Goal: Task Accomplishment & Management: Use online tool/utility

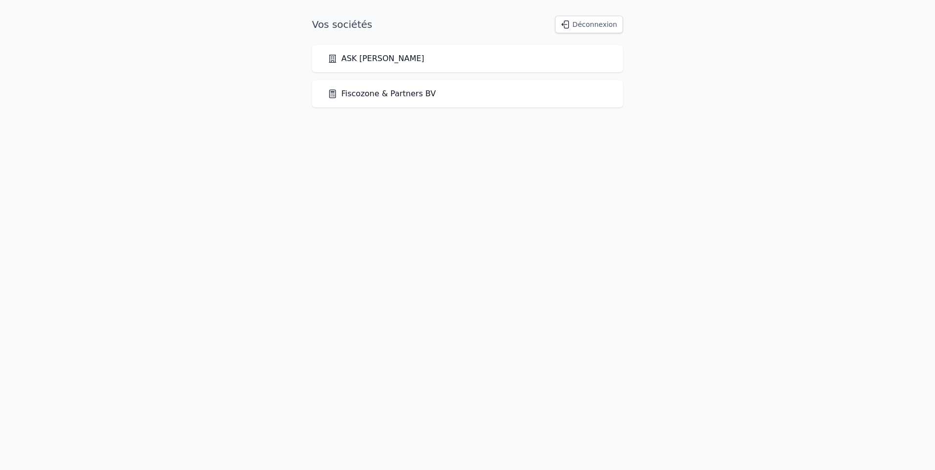
click at [390, 93] on link "Fiscozone & Partners BV" at bounding box center [382, 94] width 108 height 12
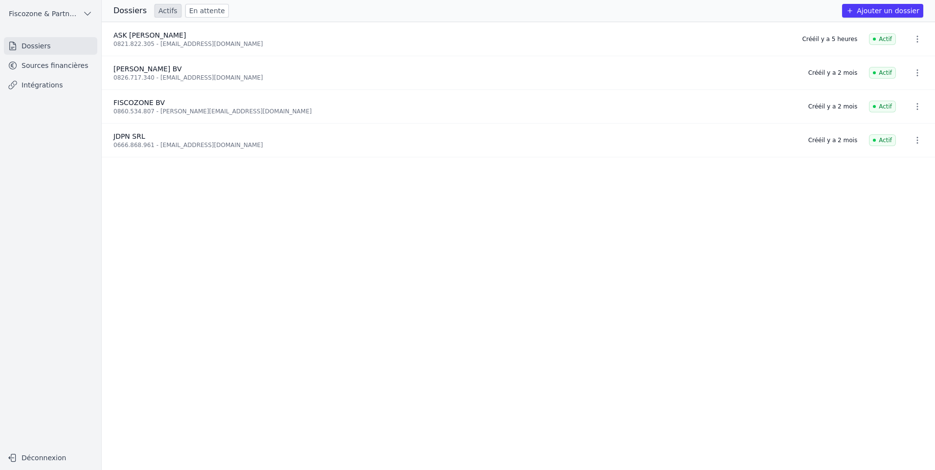
click at [17, 65] on icon at bounding box center [13, 66] width 10 height 10
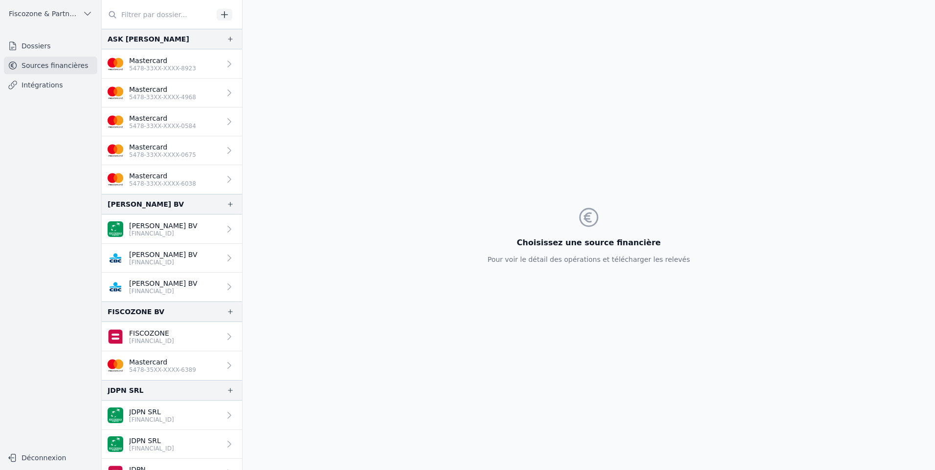
click at [201, 132] on link "Mastercard 5478-33XX-XXXX-0584" at bounding box center [172, 122] width 140 height 29
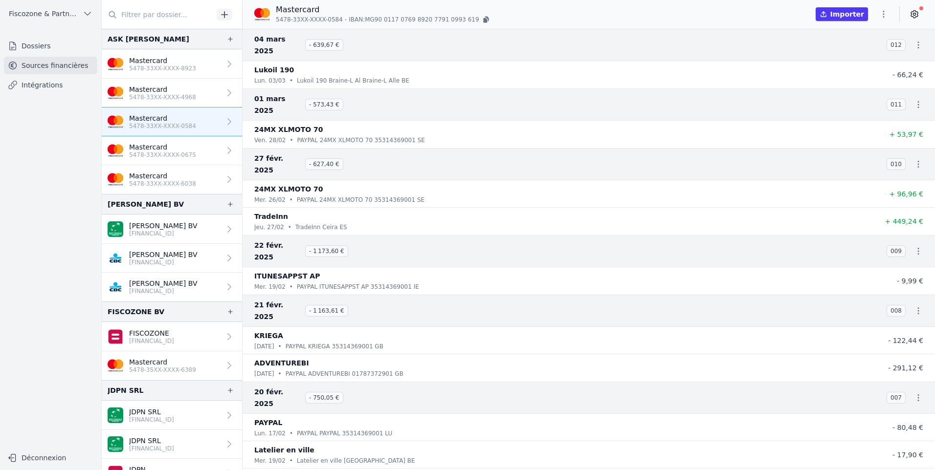
click at [36, 86] on link "Intégrations" at bounding box center [50, 85] width 93 height 18
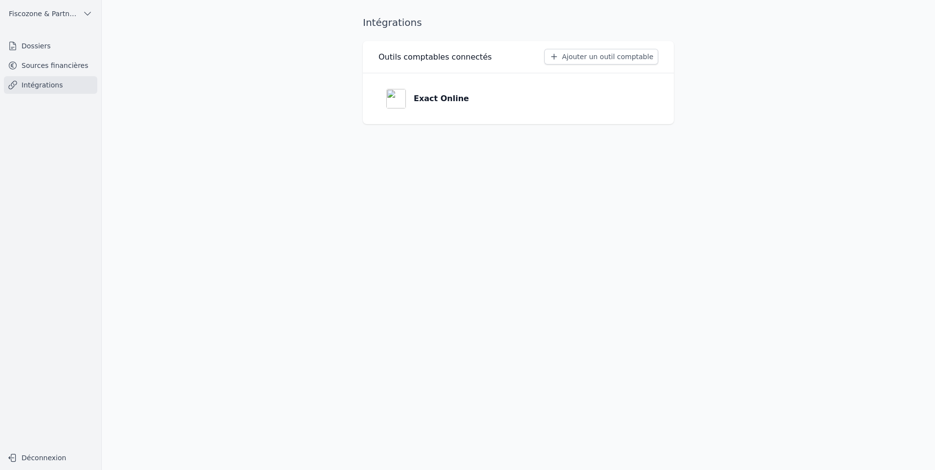
click at [451, 100] on p "Exact Online" at bounding box center [441, 99] width 55 height 12
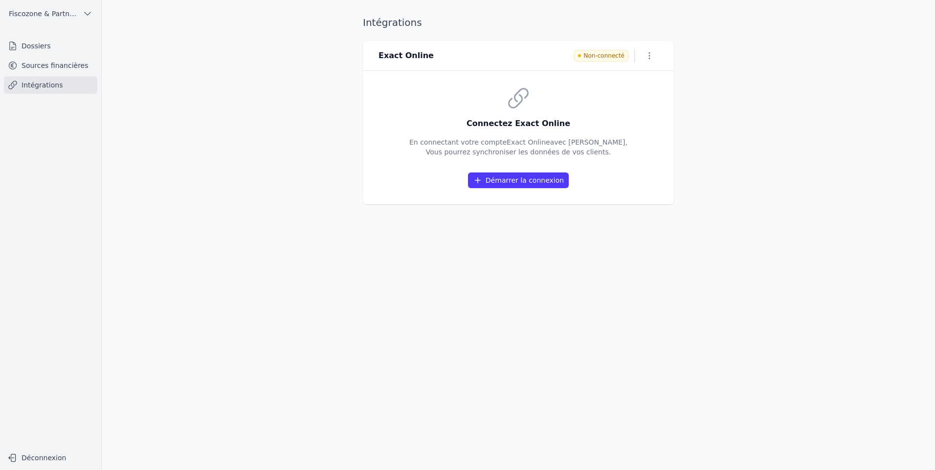
click at [655, 57] on button "button" at bounding box center [649, 56] width 18 height 14
click at [640, 91] on button "Supprimer" at bounding box center [633, 94] width 60 height 18
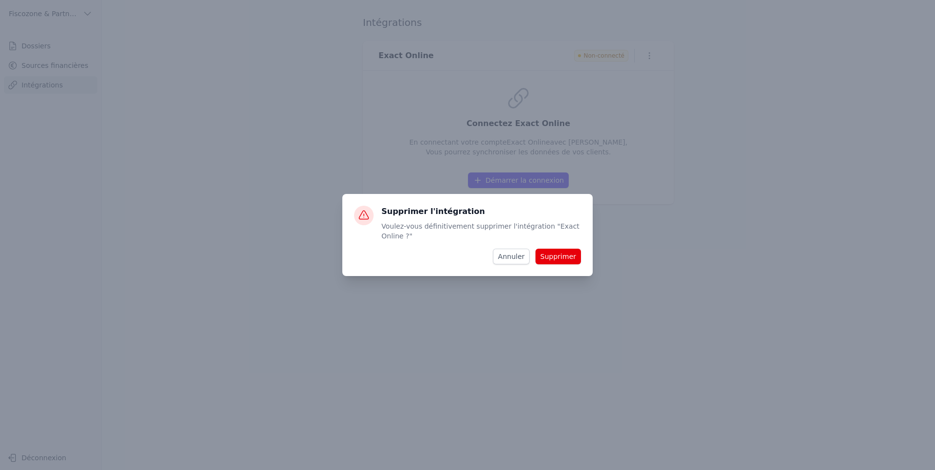
click at [558, 258] on button "Supprimer" at bounding box center [557, 257] width 45 height 16
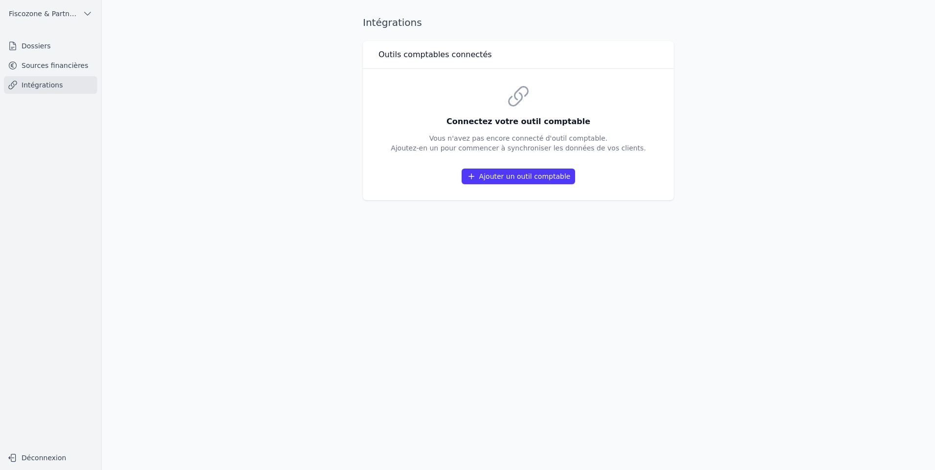
click at [530, 181] on button "Ajouter un outil comptable" at bounding box center [519, 177] width 114 height 16
click at [531, 177] on button "Ajouter un outil comptable" at bounding box center [519, 177] width 114 height 16
click at [482, 175] on button "Ajouter un outil comptable" at bounding box center [519, 177] width 114 height 16
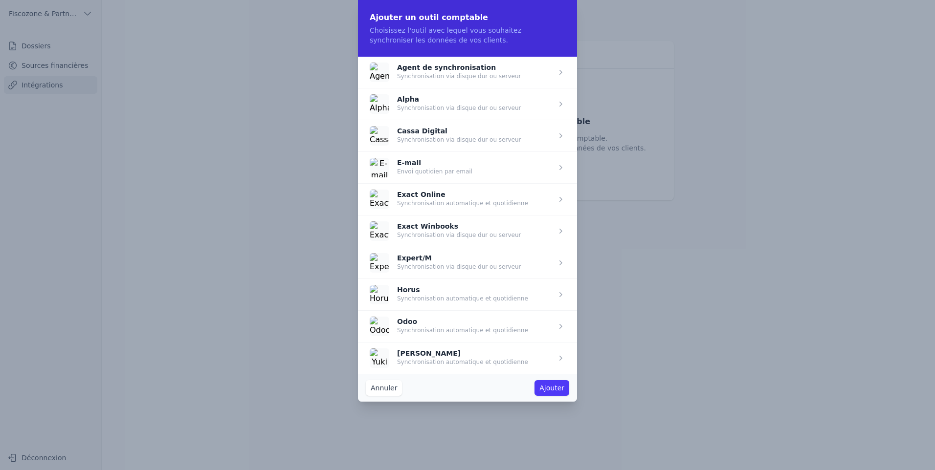
drag, startPoint x: 488, startPoint y: 206, endPoint x: 473, endPoint y: 203, distance: 15.1
click at [473, 203] on span "button" at bounding box center [467, 199] width 219 height 32
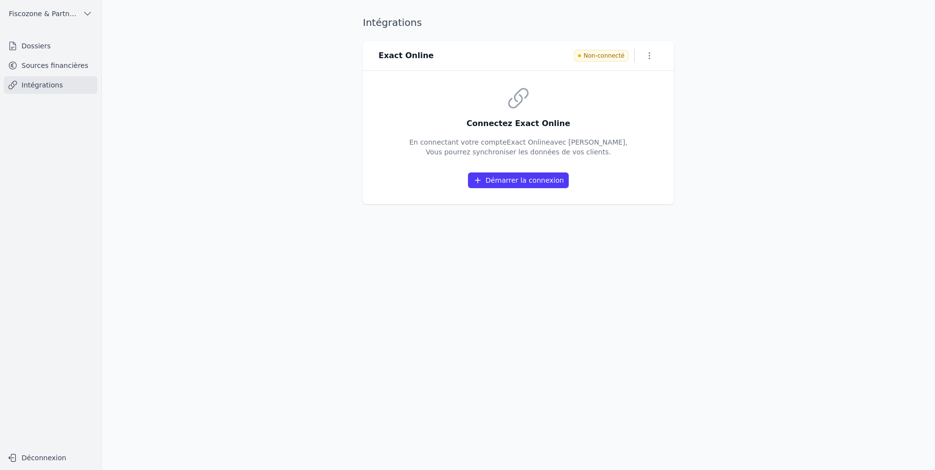
click at [35, 64] on link "Sources financières" at bounding box center [50, 66] width 93 height 18
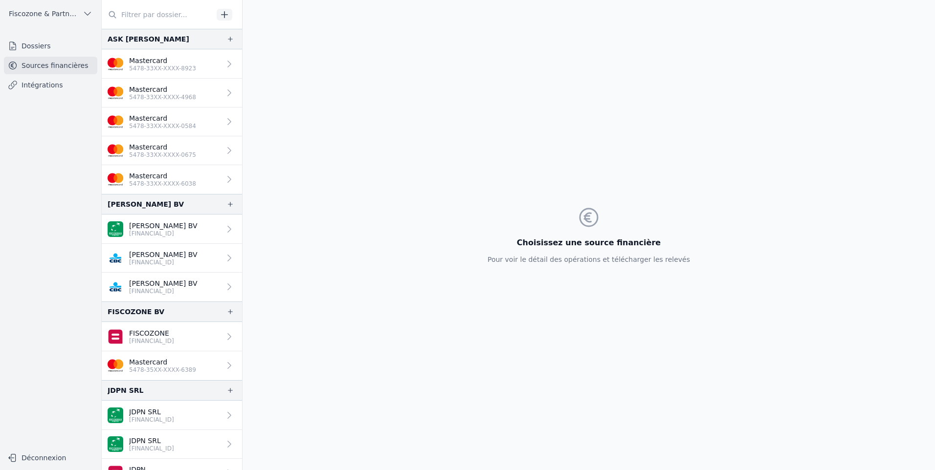
click at [175, 153] on p "5478-33XX-XXXX-0675" at bounding box center [162, 155] width 67 height 8
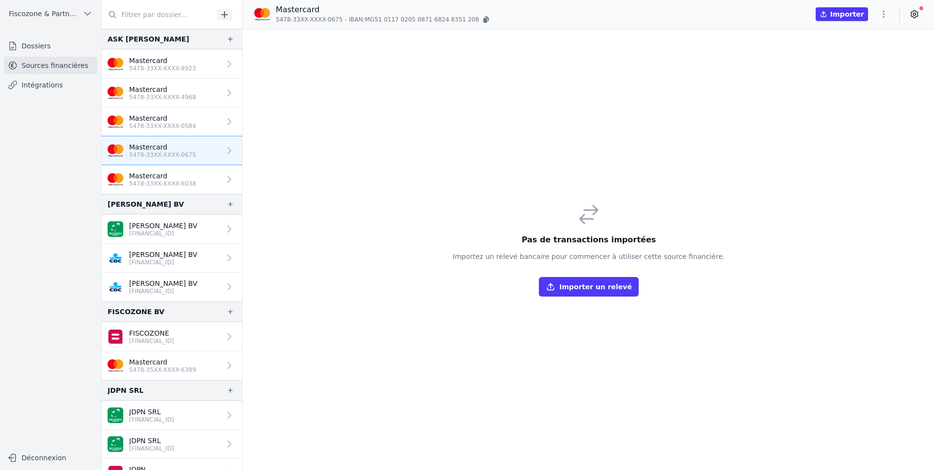
click at [178, 125] on p "5478-33XX-XXXX-0584" at bounding box center [162, 126] width 67 height 8
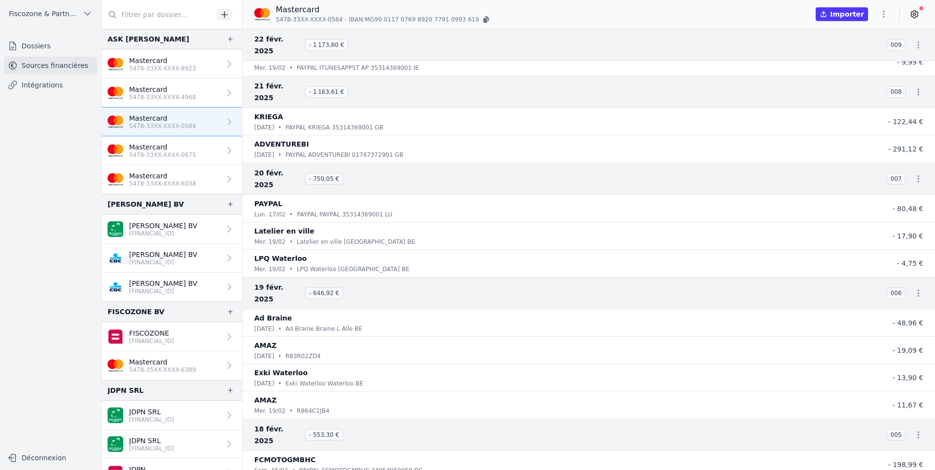
scroll to position [342, 0]
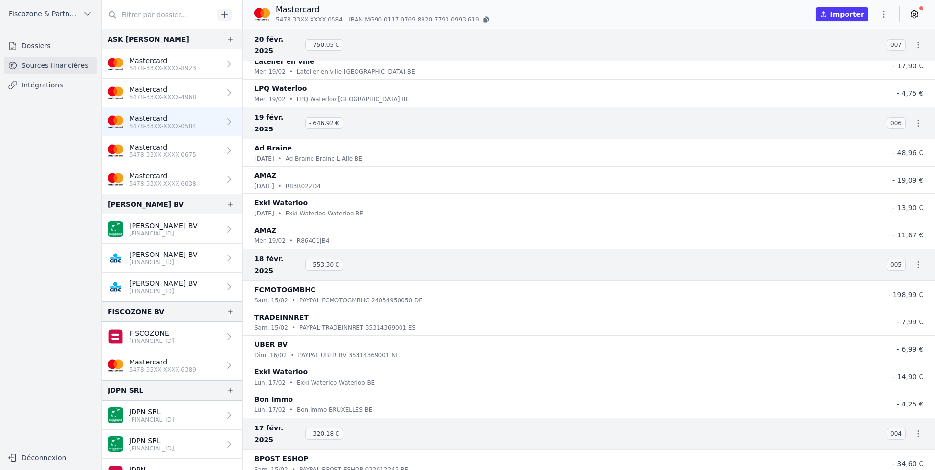
click at [59, 66] on link "Sources financières" at bounding box center [50, 66] width 93 height 18
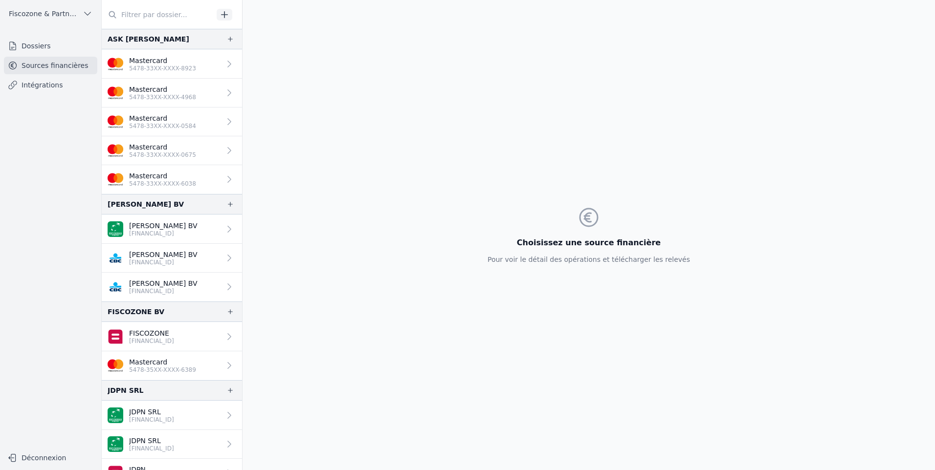
click at [42, 82] on link "Intégrations" at bounding box center [50, 85] width 93 height 18
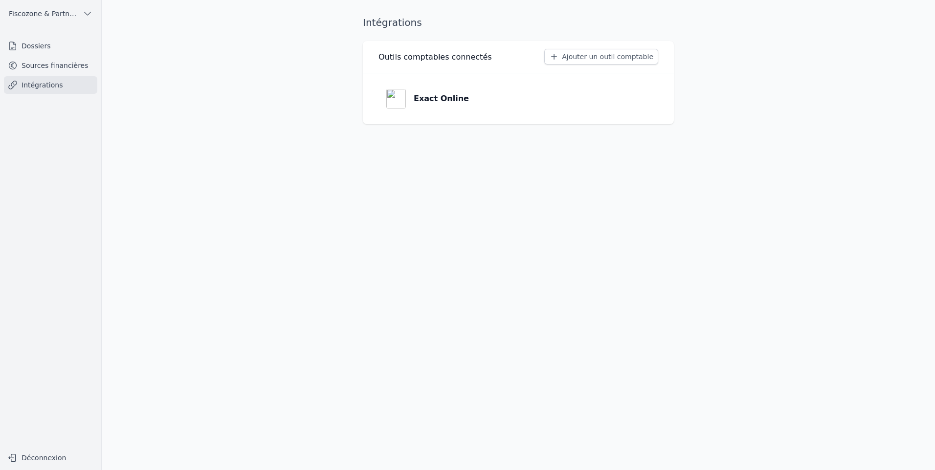
click at [455, 88] on link "Exact Online" at bounding box center [518, 98] width 280 height 35
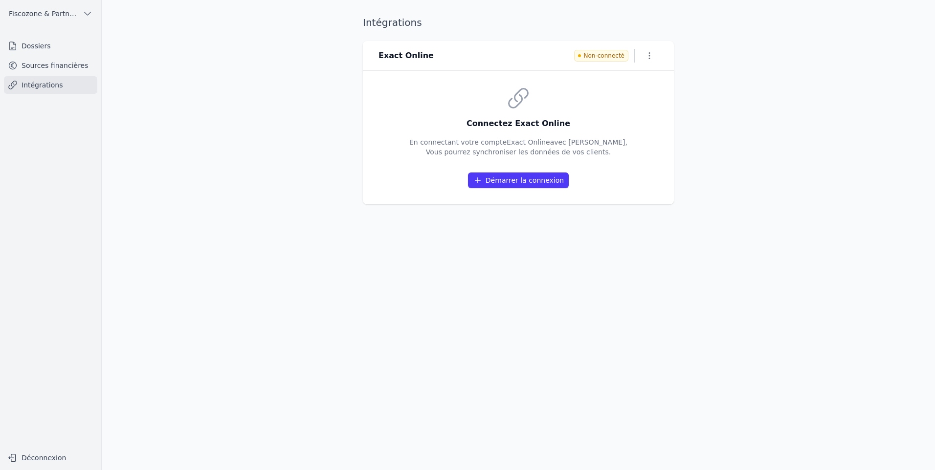
click at [538, 183] on button "Démarrer la connexion" at bounding box center [518, 181] width 101 height 16
